Goal: Find specific page/section: Find specific page/section

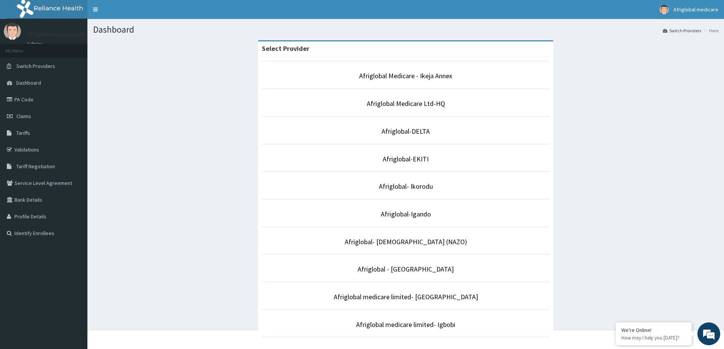
click at [447, 103] on p "Afriglobal Medicare Ltd-HQ" at bounding box center [406, 104] width 288 height 10
click at [430, 103] on link "Afriglobal Medicare Ltd-HQ" at bounding box center [406, 103] width 78 height 9
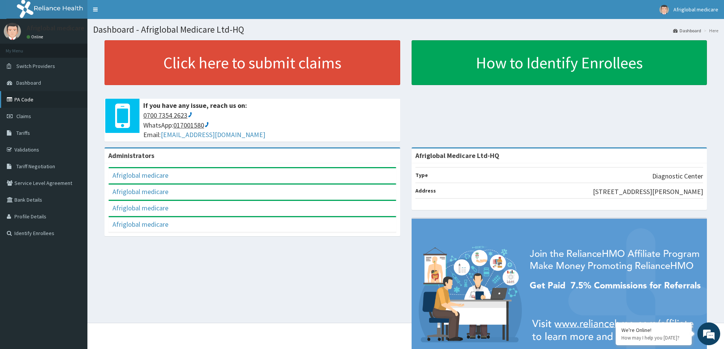
click at [30, 97] on link "PA Code" at bounding box center [43, 99] width 87 height 17
